Goal: Information Seeking & Learning: Learn about a topic

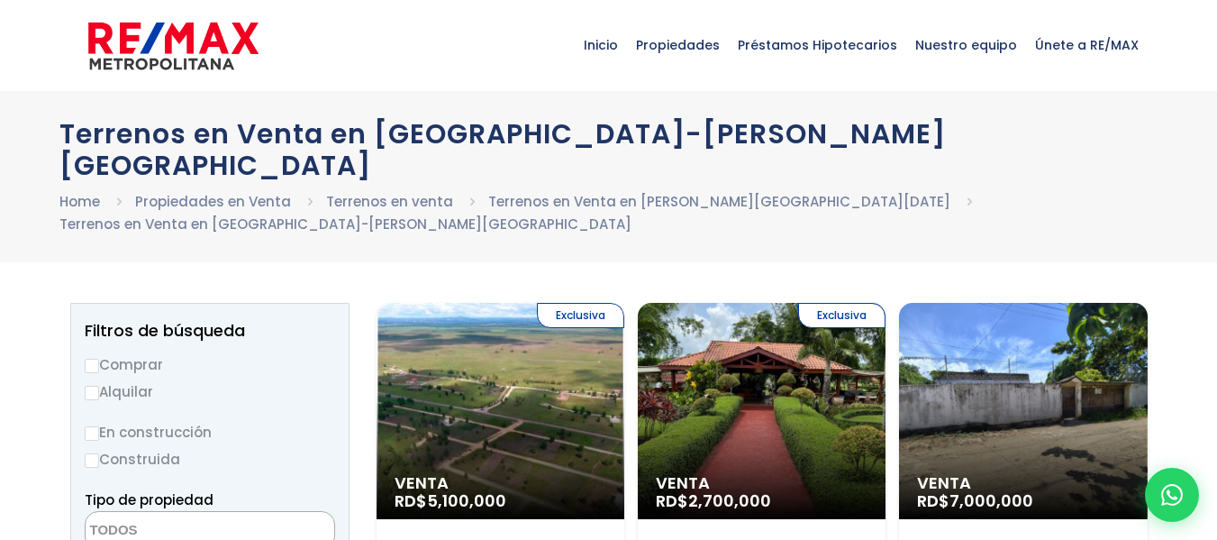
select select
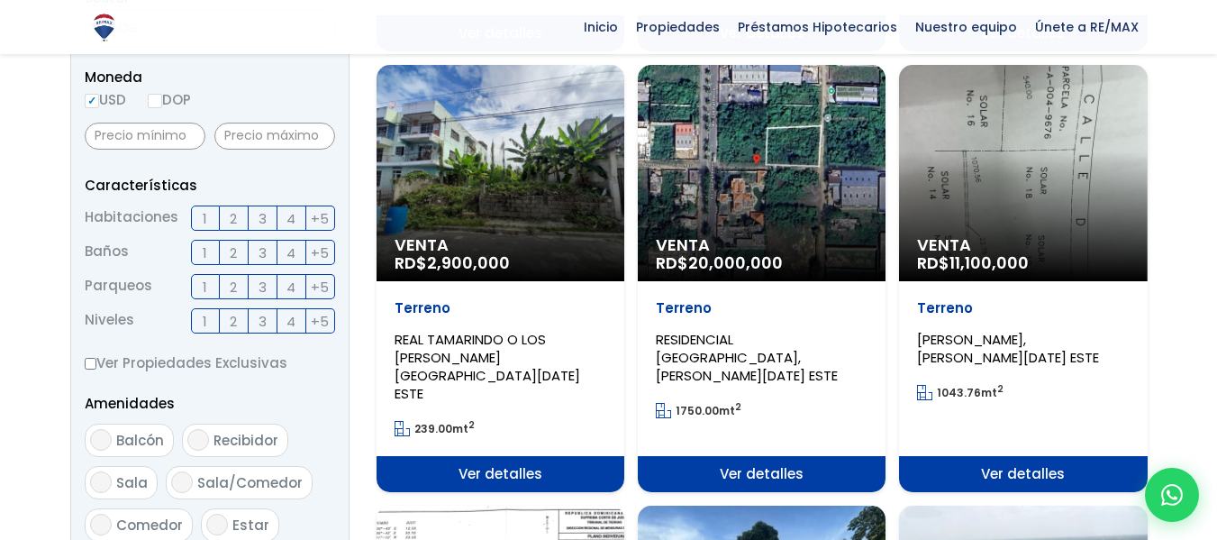
scroll to position [631, 0]
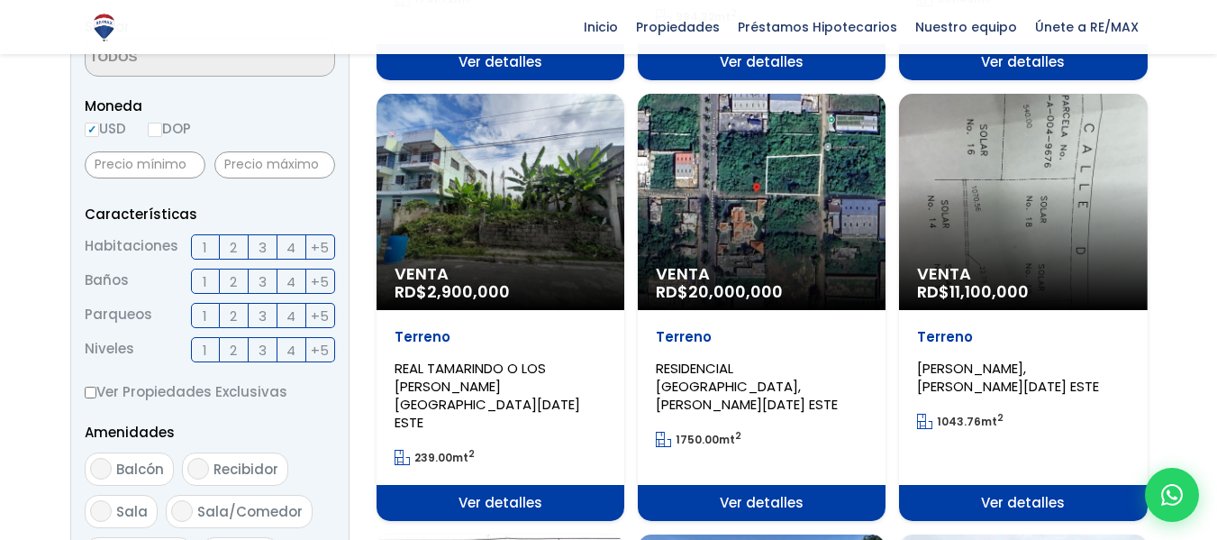
click at [534, 154] on div "Venta RD$ 2,900,000" at bounding box center [501, 202] width 248 height 216
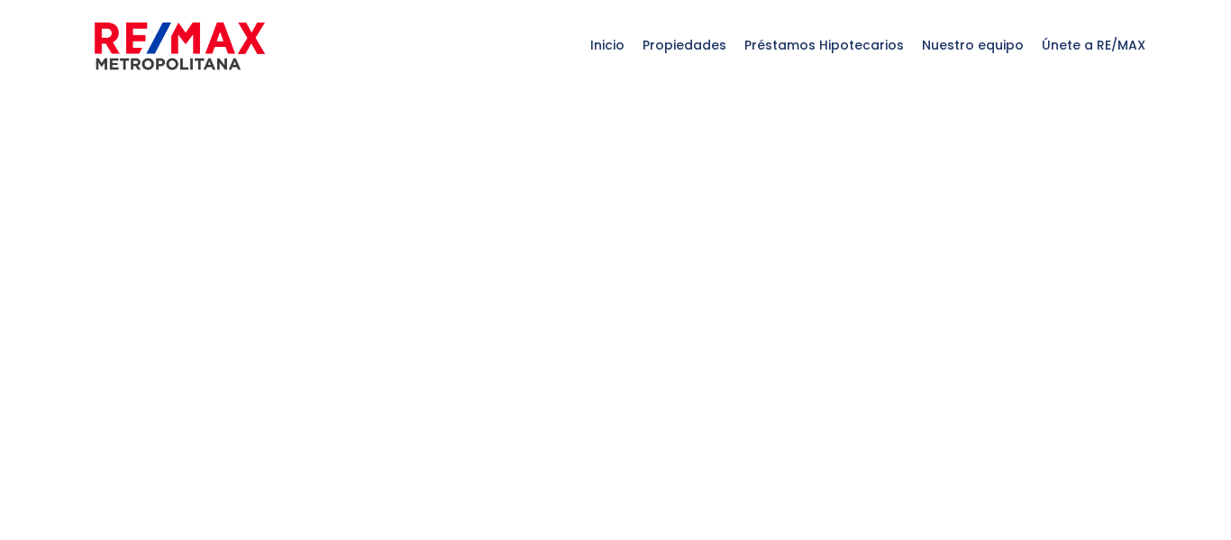
select select
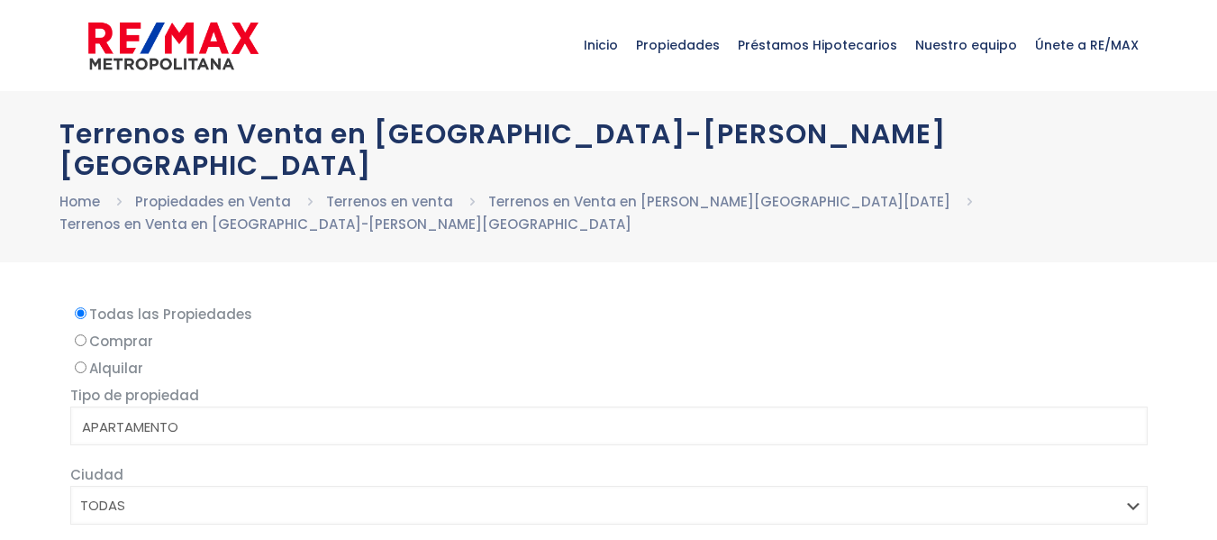
scroll to position [721, 0]
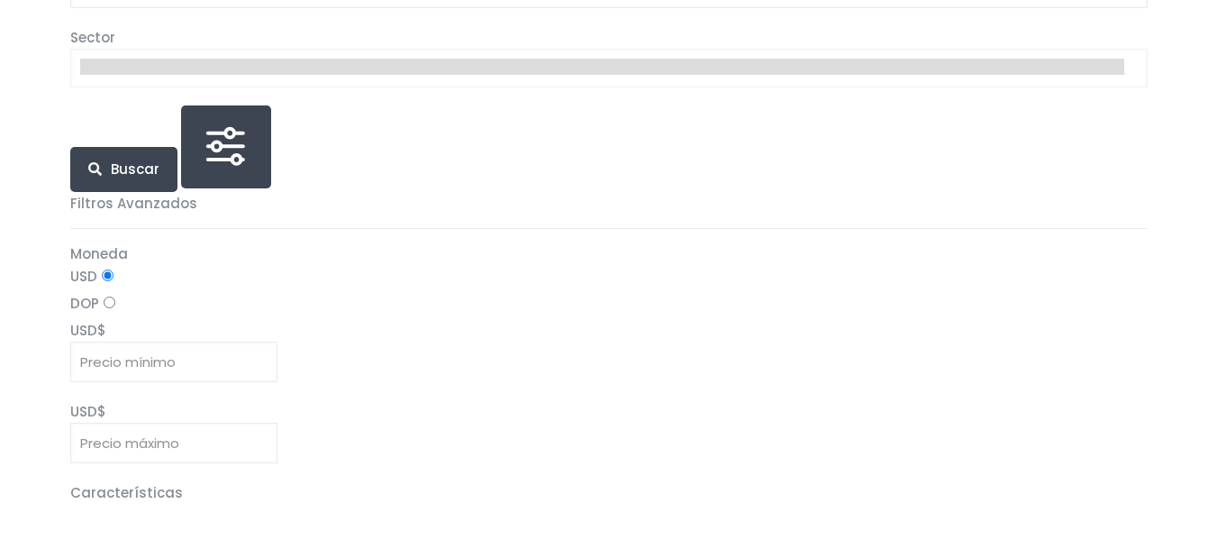
select select
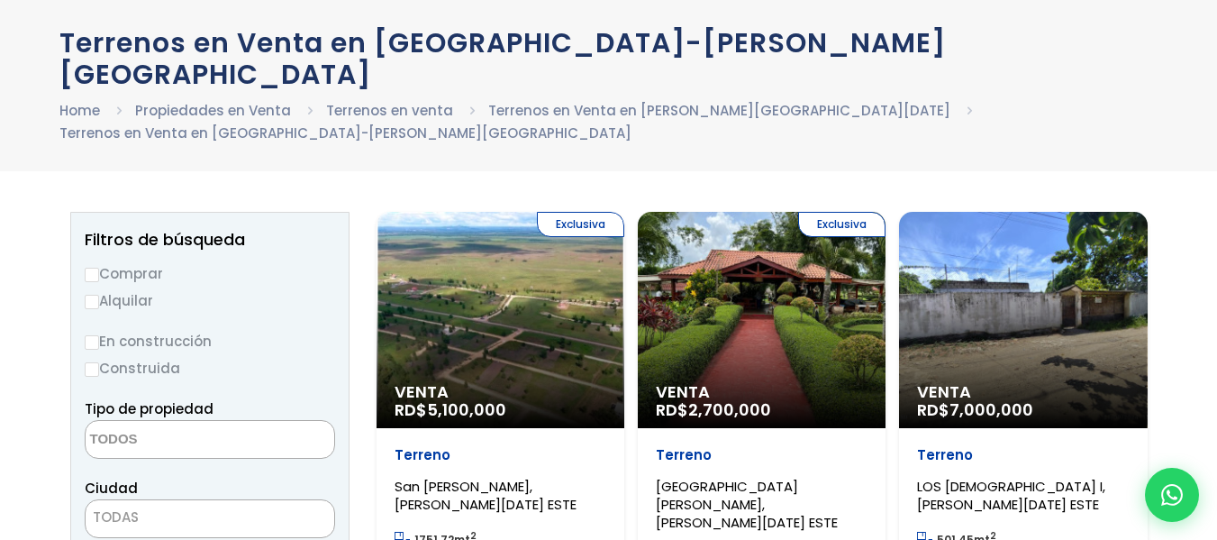
scroll to position [0, 0]
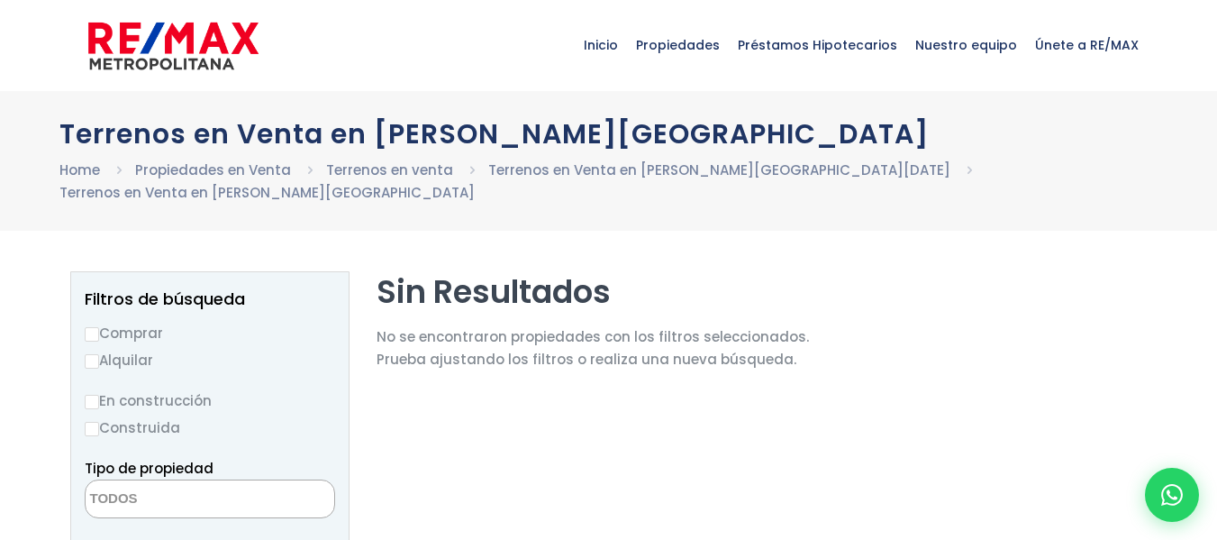
select select
